Goal: Task Accomplishment & Management: Use online tool/utility

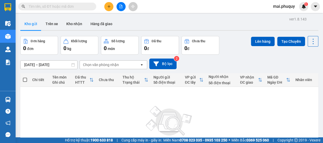
scroll to position [3, 0]
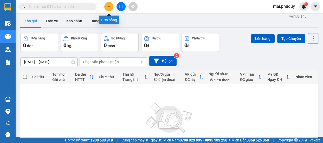
click at [106, 8] on button at bounding box center [108, 6] width 9 height 9
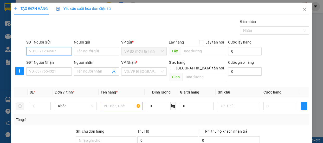
click at [49, 49] on input "SĐT Người Gửi" at bounding box center [48, 51] width 45 height 8
type input "0968999496"
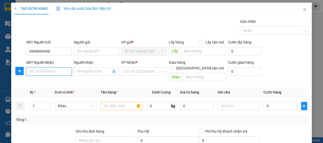
click at [52, 75] on input "SĐT Người Nhận" at bounding box center [48, 72] width 45 height 8
type input "0365753909"
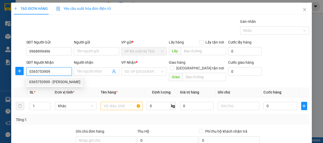
click at [59, 83] on div "0365753909 - quỳnh" at bounding box center [54, 82] width 51 height 6
type input "quỳnh"
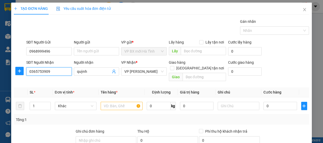
scroll to position [47, 0]
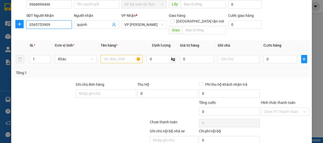
type input "0365753909"
click at [110, 55] on input "text" at bounding box center [122, 59] width 42 height 8
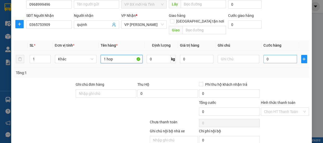
type input "1 hop"
click at [264, 55] on input "0" at bounding box center [280, 59] width 34 height 8
type input "3"
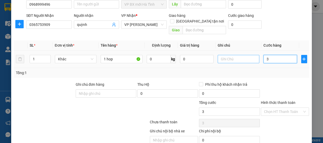
type input "30"
type input "300"
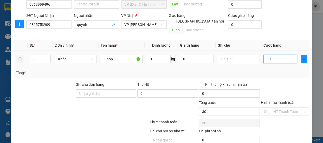
type input "300"
type input "3.000"
type input "30.000"
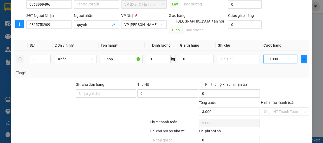
type input "30.000"
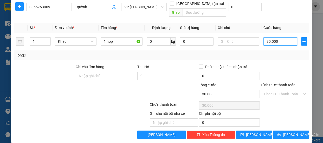
click at [300, 90] on div "Chọn HT Thanh Toán" at bounding box center [284, 94] width 48 height 8
type input "30.000"
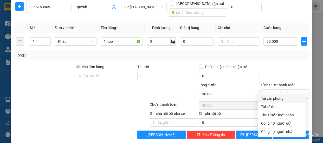
drag, startPoint x: 279, startPoint y: 99, endPoint x: 275, endPoint y: 103, distance: 5.9
click at [279, 100] on div "Tại văn phòng" at bounding box center [281, 99] width 42 height 6
type input "0"
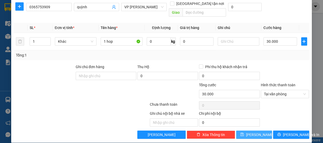
click at [253, 132] on span "Lưu" at bounding box center [260, 135] width 28 height 6
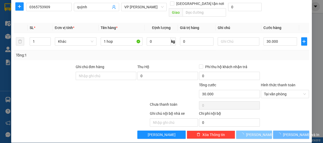
type input "0"
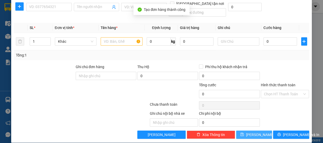
scroll to position [0, 0]
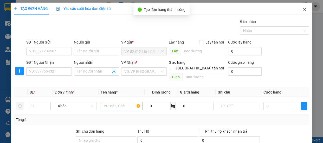
click at [302, 10] on icon "close" at bounding box center [304, 10] width 4 height 4
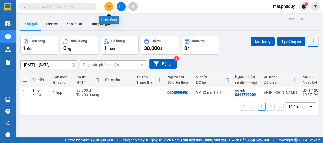
click at [110, 8] on icon "plus" at bounding box center [109, 7] width 4 height 4
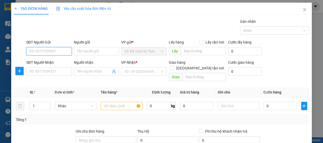
click at [57, 53] on input "SĐT Người Gửi" at bounding box center [48, 51] width 45 height 8
type input "0917658689"
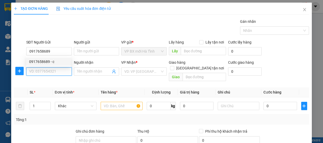
click at [56, 74] on input "SĐT Người Nhận" at bounding box center [48, 72] width 45 height 8
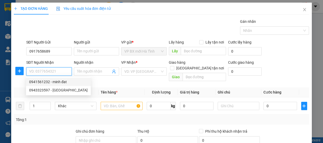
click at [63, 84] on div "0941561232 - minh đat" at bounding box center [58, 82] width 58 height 6
type input "0941561232"
type input "minh đat"
checkbox input "true"
type input "82 ngõ giếng mứt đg Bạch mai hai bà trưng hà nội"
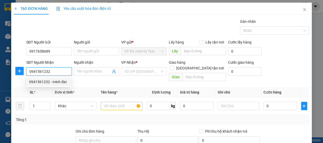
type input "60.000"
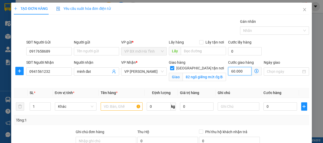
click at [230, 71] on input "60.000" at bounding box center [239, 71] width 23 height 8
type input "6"
type input "0"
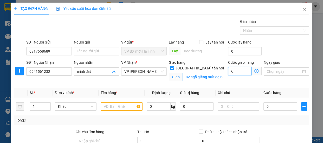
type input "0"
type input "5"
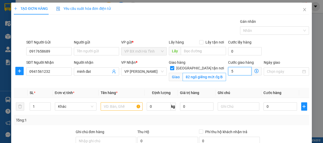
type input "50"
type input "500"
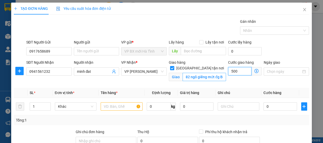
type input "5.000"
type input "50.000"
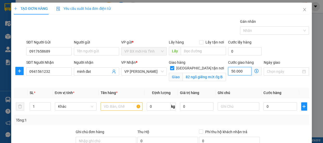
scroll to position [47, 0]
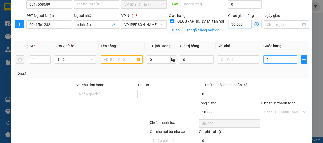
type input "50.000"
click at [269, 60] on input "0" at bounding box center [280, 60] width 34 height 8
type input "5"
type input "50.005"
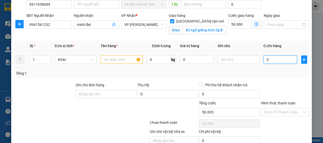
type input "50"
type input "50.050"
type input "500"
type input "50.500"
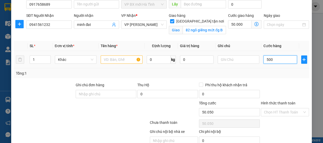
type input "50.500"
type input "5.000"
type input "55.000"
type input "50.000"
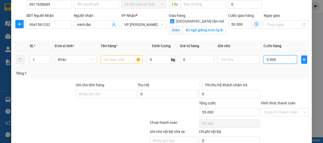
type input "100.000"
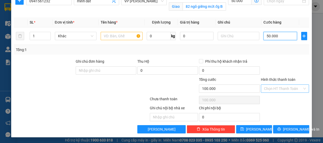
click at [301, 88] on div "Chọn HT Thanh Toán" at bounding box center [284, 89] width 48 height 8
type input "50.000"
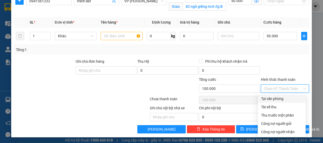
click at [273, 98] on div "Tại văn phòng" at bounding box center [281, 99] width 42 height 6
type input "0"
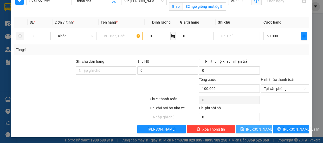
click at [246, 127] on button "Lưu" at bounding box center [254, 129] width 36 height 8
click at [111, 36] on input "text" at bounding box center [122, 36] width 42 height 8
type input "xop"
click at [248, 125] on button "Lưu" at bounding box center [254, 129] width 36 height 8
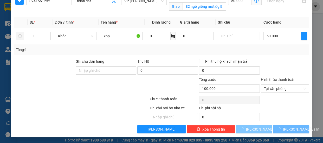
checkbox input "false"
type input "0"
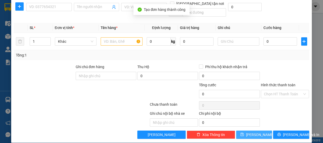
scroll to position [0, 0]
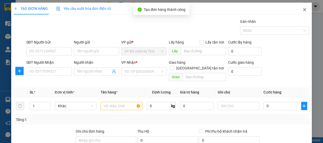
click at [302, 9] on icon "close" at bounding box center [304, 10] width 4 height 4
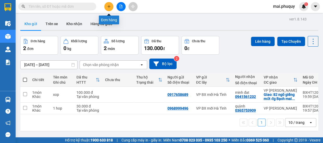
click at [109, 9] on button at bounding box center [108, 6] width 9 height 9
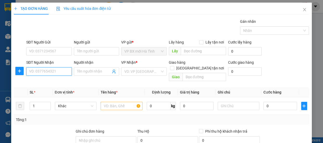
click at [47, 74] on input "SĐT Người Nhận" at bounding box center [48, 72] width 45 height 8
type input "0866216744"
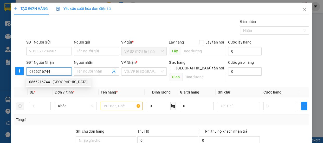
click at [64, 83] on div "0866216744 - xuân anh" at bounding box center [58, 82] width 58 height 6
type input "xuân anh"
type input "băc giang"
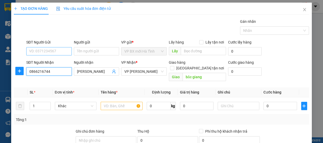
type input "0866216744"
click at [58, 52] on input "SĐT Người Gửi" at bounding box center [48, 51] width 45 height 8
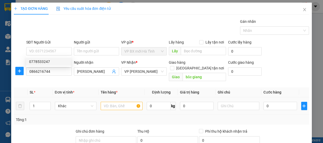
click at [117, 101] on div at bounding box center [122, 106] width 42 height 10
click at [117, 102] on input "text" at bounding box center [122, 106] width 42 height 8
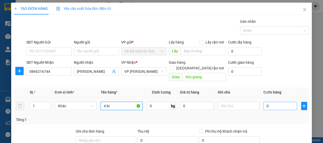
type input "4 bi"
click at [271, 102] on input "0" at bounding box center [280, 106] width 34 height 8
type input "6"
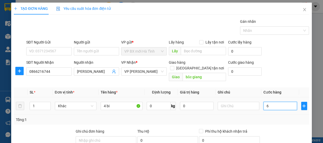
type input "60"
type input "600"
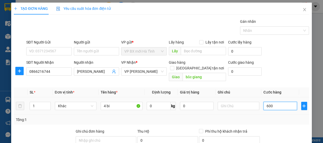
type input "600"
type input "6.000"
type input "60.000"
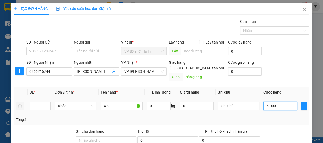
type input "60.000"
type input "600.000"
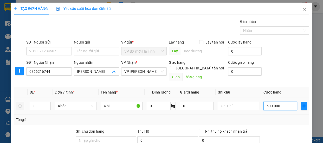
scroll to position [65, 0]
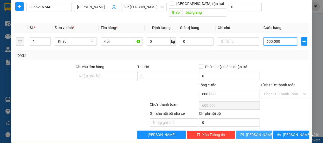
type input "600.000"
click at [258, 131] on button "Lưu" at bounding box center [254, 135] width 36 height 8
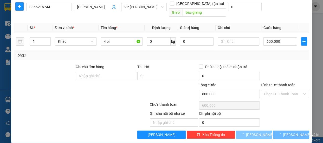
type input "0"
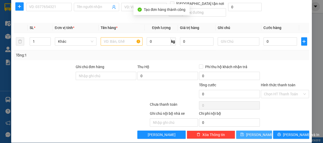
scroll to position [0, 0]
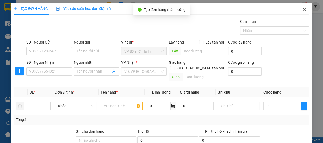
click at [302, 10] on icon "close" at bounding box center [304, 10] width 4 height 4
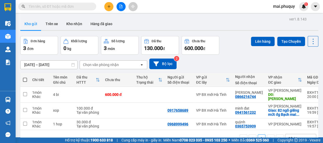
click at [109, 7] on icon "plus" at bounding box center [109, 7] width 4 height 4
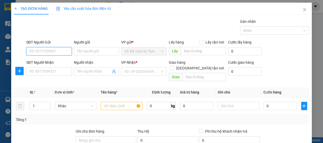
click at [57, 51] on input "SĐT Người Gửi" at bounding box center [48, 51] width 45 height 8
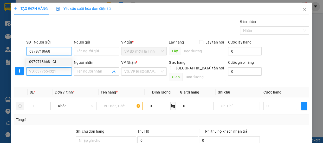
type input "0979718668"
click at [58, 72] on input "SĐT Người Nhận" at bounding box center [48, 72] width 45 height 8
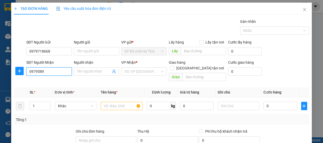
click at [38, 70] on input "0979589" at bounding box center [48, 72] width 45 height 8
click at [37, 70] on input "0979589" at bounding box center [48, 72] width 45 height 8
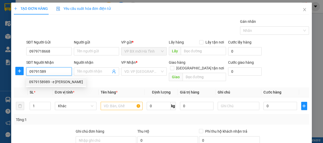
click at [49, 82] on div "0979158989 - e hà" at bounding box center [56, 82] width 54 height 6
type input "0979158989"
type input "e hà"
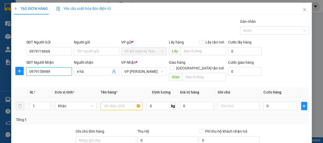
type input "0979158989"
click at [118, 102] on input "text" at bounding box center [122, 106] width 42 height 8
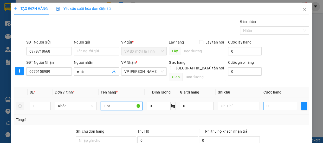
type input "1 ot"
click at [265, 102] on input "0" at bounding box center [280, 106] width 34 height 8
type input "3"
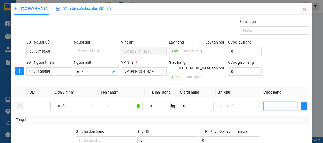
type input "30"
type input "300"
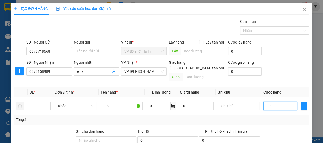
type input "300"
type input "3.000"
type input "30.000"
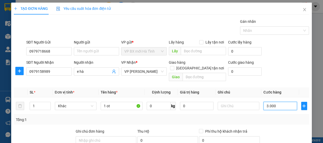
type input "30.000"
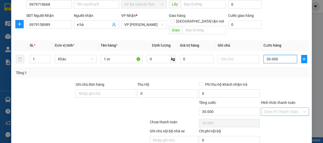
type input "30.000"
drag, startPoint x: 296, startPoint y: 105, endPoint x: 281, endPoint y: 114, distance: 17.0
click at [296, 108] on input "Hình thức thanh toán" at bounding box center [283, 112] width 38 height 8
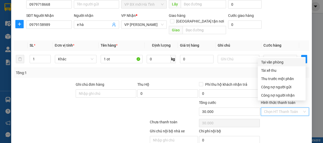
click at [262, 65] on div "Tại văn phòng" at bounding box center [281, 62] width 48 height 8
type input "0"
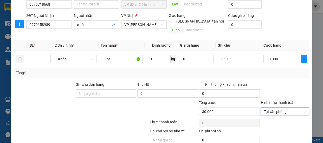
scroll to position [65, 0]
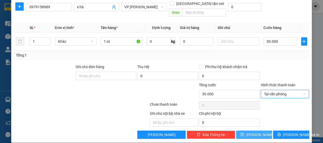
click at [254, 132] on span "Lưu" at bounding box center [260, 135] width 28 height 6
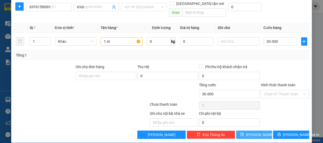
type input "0"
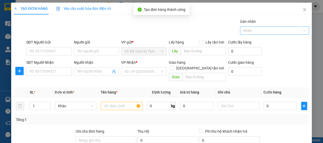
scroll to position [0, 0]
click at [298, 10] on span "Close" at bounding box center [304, 10] width 15 height 15
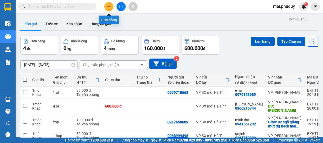
click at [109, 8] on button at bounding box center [108, 6] width 9 height 9
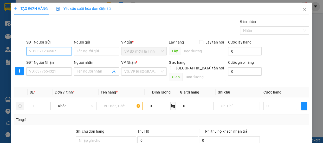
click at [49, 53] on input "SĐT Người Gửi" at bounding box center [48, 51] width 45 height 8
type input "0912317971"
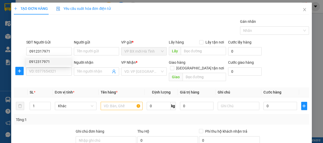
click at [39, 76] on div "SĐT Người Nhận VD: 0377654321" at bounding box center [48, 69] width 45 height 18
click at [39, 73] on input "SĐT Người Nhận" at bounding box center [48, 72] width 45 height 8
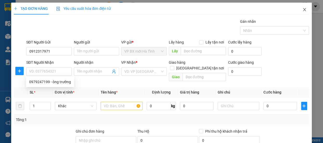
click at [300, 7] on span "Close" at bounding box center [304, 10] width 15 height 15
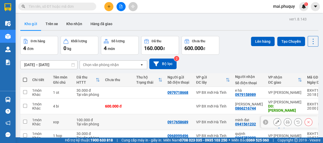
scroll to position [24, 0]
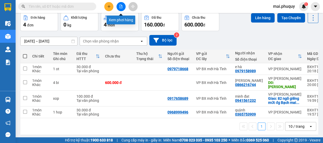
click at [119, 5] on icon "file-add" at bounding box center [121, 7] width 4 height 4
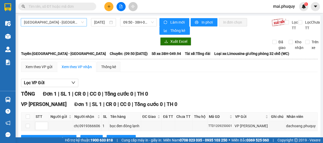
click at [41, 23] on span "Hà Nội - Hà Tĩnh" at bounding box center [54, 22] width 60 height 8
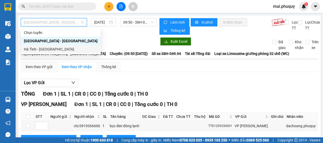
click at [32, 48] on div "Hà Tĩnh - [GEOGRAPHIC_DATA]" at bounding box center [60, 49] width 73 height 6
type input "[DATE]"
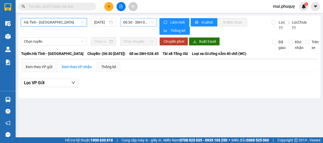
click at [138, 22] on span "06:30 - 38H-028.45 - (Đã hủy)" at bounding box center [138, 22] width 30 height 8
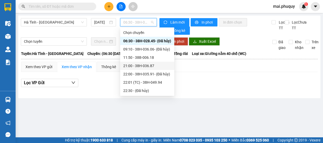
scroll to position [25, 0]
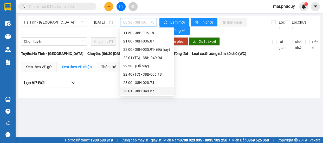
drag, startPoint x: 146, startPoint y: 92, endPoint x: 138, endPoint y: 92, distance: 8.1
click at [145, 92] on div "23:01 - 38H-049.57" at bounding box center [147, 91] width 48 height 6
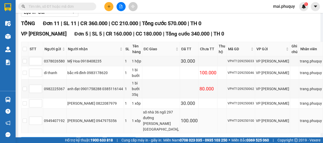
scroll to position [118, 0]
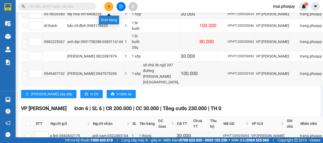
click at [111, 10] on button at bounding box center [108, 6] width 9 height 9
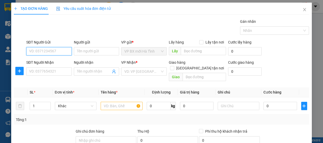
click at [48, 50] on input "SĐT Người Gửi" at bounding box center [48, 51] width 45 height 8
click at [50, 61] on div "0912317971" at bounding box center [48, 62] width 39 height 6
type input "0912317971"
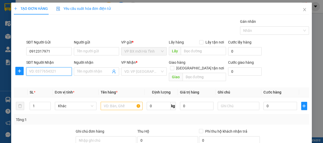
click at [52, 74] on input "SĐT Người Nhận" at bounding box center [48, 72] width 45 height 8
click at [52, 82] on div "0979247199 - ông trường" at bounding box center [50, 82] width 42 height 6
type input "0979247199"
type input "ông trường"
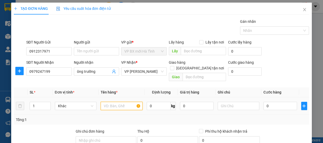
click at [117, 102] on input "text" at bounding box center [122, 106] width 42 height 8
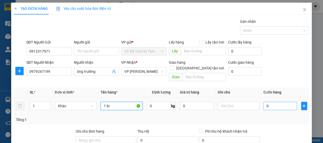
type input "1 bi"
click at [265, 102] on input "0" at bounding box center [280, 106] width 34 height 8
type input "7"
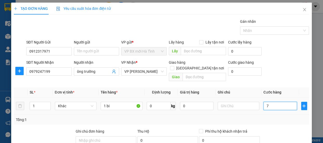
type input "70"
type input "700"
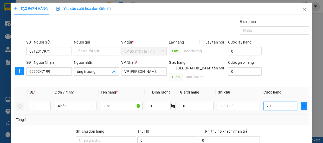
type input "700"
type input "7.000"
type input "70.000"
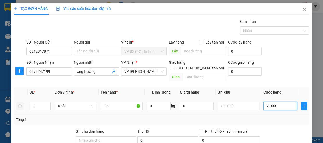
type input "70.000"
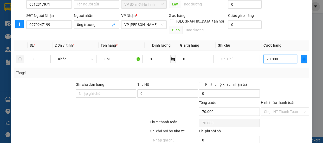
scroll to position [65, 0]
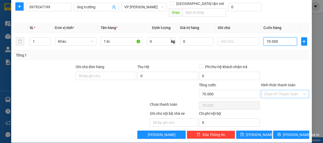
click at [299, 90] on div "Chọn HT Thanh Toán" at bounding box center [284, 94] width 48 height 8
type input "70.000"
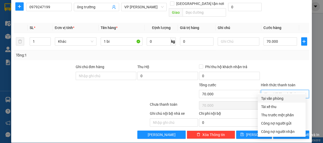
click at [272, 98] on div "Tại văn phòng" at bounding box center [281, 99] width 42 height 6
type input "0"
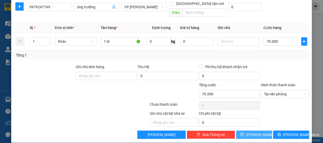
click at [250, 131] on button "Lưu" at bounding box center [254, 135] width 36 height 8
type input "0"
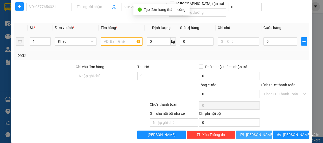
scroll to position [0, 0]
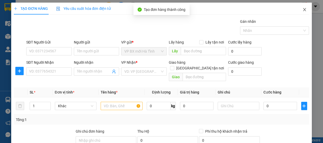
click at [301, 6] on span "Close" at bounding box center [304, 10] width 15 height 15
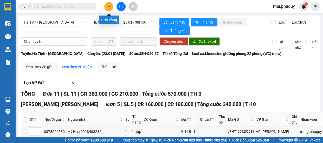
click at [109, 8] on icon "plus" at bounding box center [109, 7] width 4 height 4
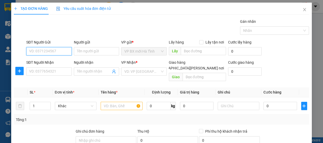
click at [52, 49] on input "SĐT Người Gửi" at bounding box center [48, 51] width 45 height 8
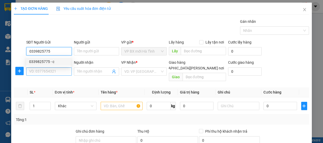
type input "0339825775"
click at [45, 75] on input "SĐT Người Nhận" at bounding box center [48, 72] width 45 height 8
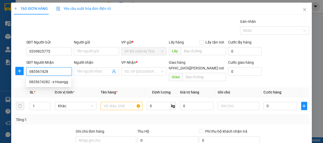
type input "0835674282"
click at [49, 83] on div "0835674282 - e Hoangg" at bounding box center [48, 82] width 39 height 6
type input "e Hoangg"
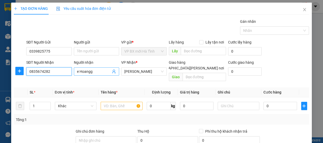
type input "0835674282"
drag, startPoint x: 96, startPoint y: 73, endPoint x: 90, endPoint y: 74, distance: 6.3
click at [90, 74] on input "e Hoangg" at bounding box center [94, 72] width 34 height 6
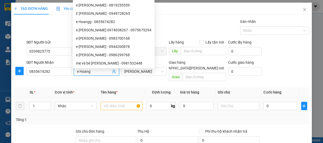
type input "e Hoang"
click at [117, 102] on input "text" at bounding box center [122, 106] width 42 height 8
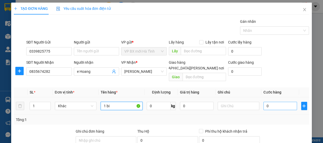
type input "1 bi"
click at [272, 102] on input "0" at bounding box center [280, 106] width 34 height 8
type input "4"
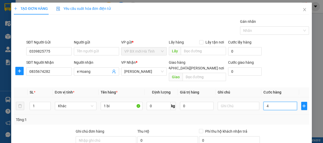
type input "40"
type input "400"
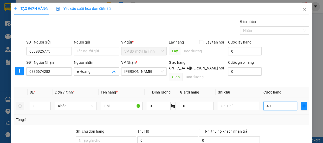
type input "400"
type input "4.000"
type input "40.000"
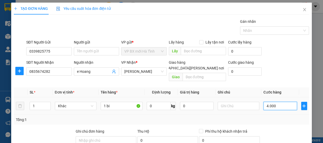
type input "40.000"
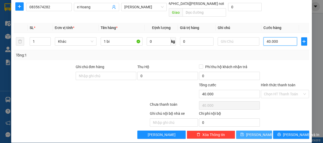
type input "40.000"
click at [251, 132] on span "Lưu" at bounding box center [260, 135] width 28 height 6
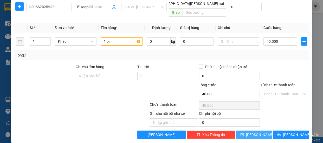
type input "0"
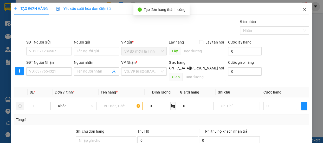
click at [302, 10] on icon "close" at bounding box center [304, 10] width 4 height 4
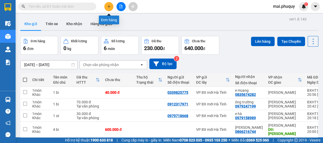
click at [109, 9] on button at bounding box center [108, 6] width 9 height 9
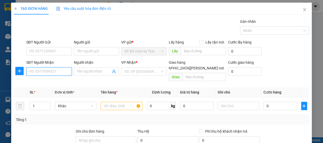
click at [45, 74] on input "SĐT Người Nhận" at bounding box center [48, 72] width 45 height 8
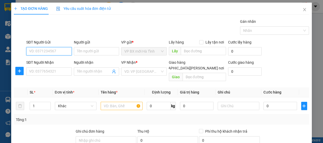
click at [40, 53] on input "SĐT Người Gửi" at bounding box center [48, 51] width 45 height 8
type input "0917015183"
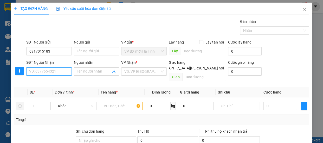
click at [39, 72] on input "SĐT Người Nhận" at bounding box center [48, 72] width 45 height 8
type input "0943736523"
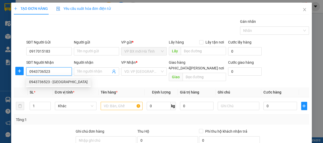
click at [61, 83] on div "0943736523 - mịnh đức" at bounding box center [58, 82] width 58 height 6
type input "mịnh đức"
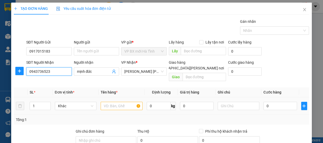
type input "0943736523"
click at [120, 102] on input "text" at bounding box center [122, 106] width 42 height 8
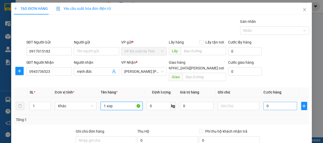
type input "1 xop"
type input "3"
type input "30"
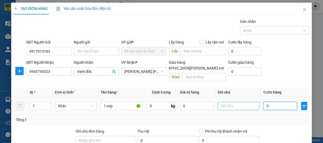
type input "30"
type input "300"
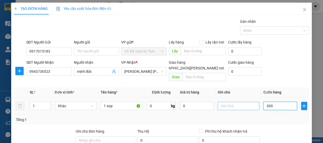
type input "3.000"
type input "30.000"
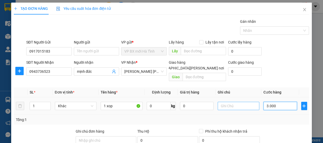
type input "30.000"
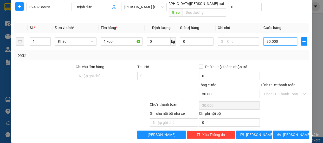
drag, startPoint x: 300, startPoint y: 87, endPoint x: 294, endPoint y: 91, distance: 7.4
click at [300, 90] on div "Chọn HT Thanh Toán" at bounding box center [284, 94] width 48 height 8
type input "30.000"
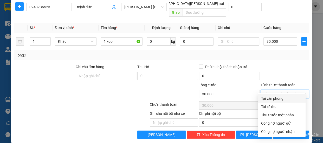
click at [272, 101] on div "Tại văn phòng" at bounding box center [281, 99] width 42 height 6
type input "0"
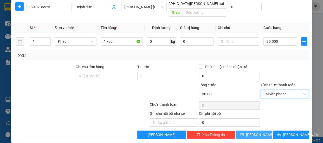
click at [251, 132] on span "Lưu" at bounding box center [260, 135] width 28 height 6
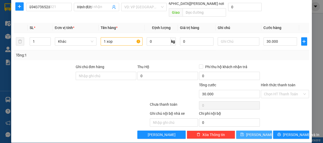
type input "0"
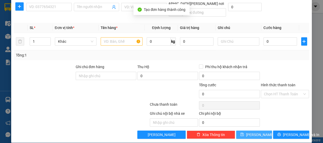
scroll to position [0, 0]
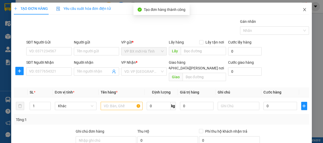
click at [299, 13] on span "Close" at bounding box center [304, 10] width 15 height 15
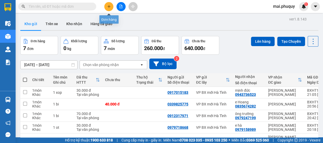
click at [107, 8] on icon "plus" at bounding box center [109, 7] width 4 height 4
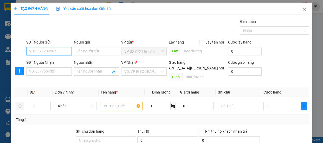
click at [57, 51] on input "SĐT Người Gửi" at bounding box center [48, 51] width 45 height 8
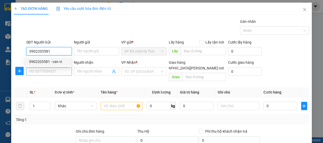
type input "0902203581"
click at [51, 73] on input "SĐT Người Nhận" at bounding box center [48, 72] width 45 height 8
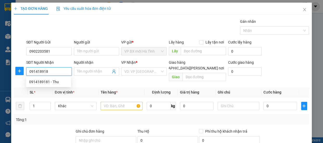
type input "0914189181"
click at [57, 83] on div "0914189181 - Thu" at bounding box center [48, 82] width 39 height 6
type input "Thu"
type input "0914189181"
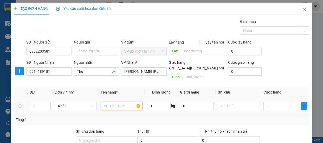
click at [117, 102] on input "text" at bounding box center [122, 106] width 42 height 8
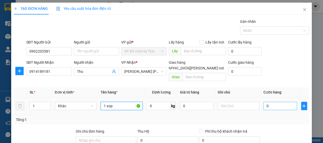
type input "1 xop"
click at [276, 102] on input "0" at bounding box center [280, 106] width 34 height 8
type input "3"
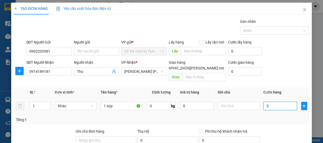
type input "30"
type input "300"
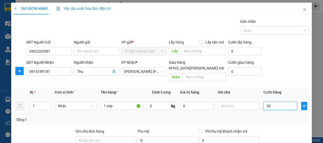
type input "300"
type input "3.000"
type input "30.000"
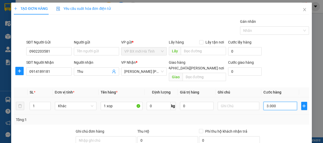
type input "30.000"
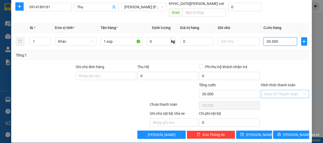
type input "30.000"
click at [297, 90] on input "Hình thức thanh toán" at bounding box center [283, 94] width 38 height 8
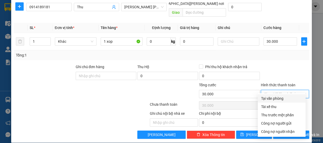
click at [272, 100] on div "Tại văn phòng" at bounding box center [281, 99] width 42 height 6
type input "0"
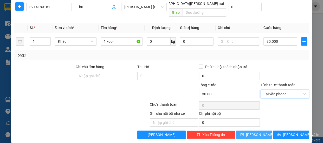
click at [242, 132] on button "Lưu" at bounding box center [254, 135] width 36 height 8
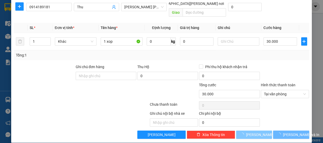
type input "0"
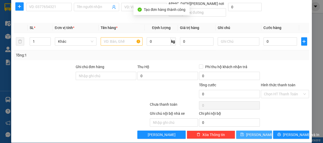
scroll to position [0, 0]
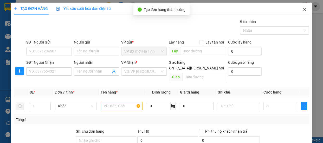
click at [302, 11] on icon "close" at bounding box center [304, 10] width 4 height 4
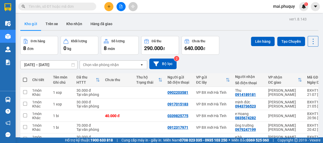
click at [25, 80] on span at bounding box center [25, 80] width 4 height 4
click at [25, 77] on input "checkbox" at bounding box center [25, 77] width 0 height 0
checkbox input "true"
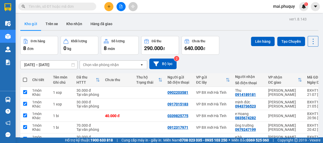
checkbox input "true"
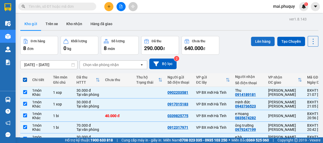
click at [257, 40] on button "Lên hàng" at bounding box center [263, 41] width 24 height 9
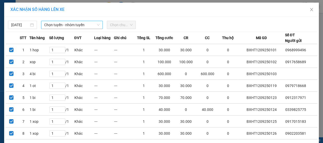
click at [97, 26] on icon "down" at bounding box center [98, 24] width 3 height 3
click at [94, 24] on span "Chọn tuyến - nhóm tuyến" at bounding box center [71, 25] width 55 height 8
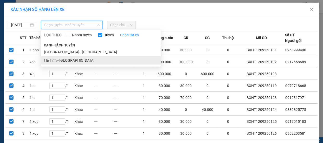
click at [52, 59] on li "Hà Tĩnh - [GEOGRAPHIC_DATA]" at bounding box center [100, 60] width 119 height 8
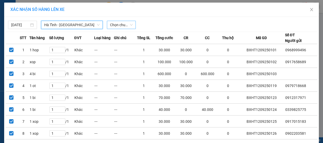
click at [127, 24] on span "Chọn chuyến" at bounding box center [121, 25] width 23 height 8
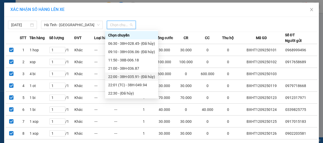
scroll to position [25, 0]
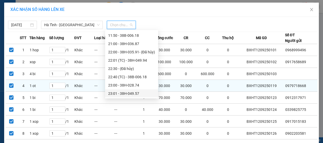
click at [128, 94] on div "23:01 - 38H-049.57" at bounding box center [131, 94] width 47 height 6
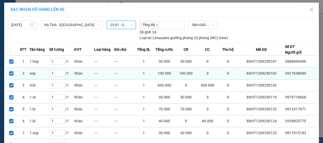
scroll to position [43, 0]
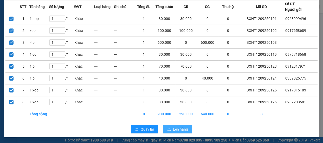
click at [175, 130] on span "Lên hàng" at bounding box center [180, 130] width 15 height 6
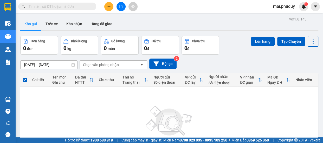
scroll to position [23, 0]
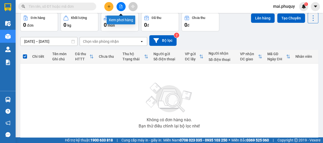
click at [123, 8] on button at bounding box center [120, 6] width 9 height 9
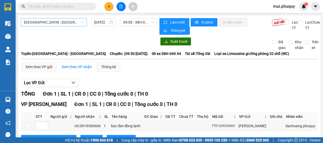
drag, startPoint x: 82, startPoint y: 22, endPoint x: 78, endPoint y: 26, distance: 5.7
click at [81, 23] on span "Hà Nội - Hà Tĩnh" at bounding box center [54, 22] width 60 height 8
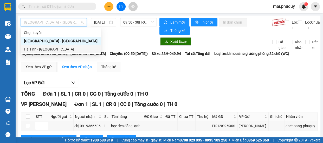
click at [51, 49] on div "Hà Tĩnh - [GEOGRAPHIC_DATA]" at bounding box center [60, 49] width 73 height 6
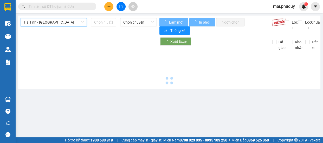
type input "[DATE]"
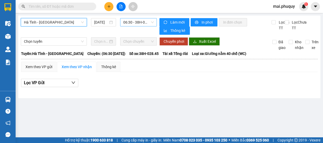
click at [151, 18] on span "06:30 - 38H-028.45 - (Đã hủy)" at bounding box center [138, 22] width 30 height 8
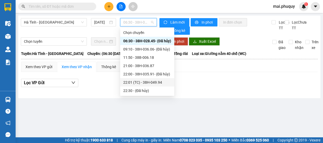
scroll to position [25, 0]
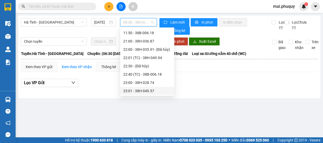
click at [142, 90] on div "23:01 - 38H-049.57" at bounding box center [147, 91] width 48 height 6
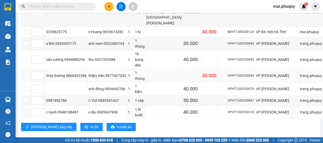
scroll to position [305, 0]
